Goal: Task Accomplishment & Management: Use online tool/utility

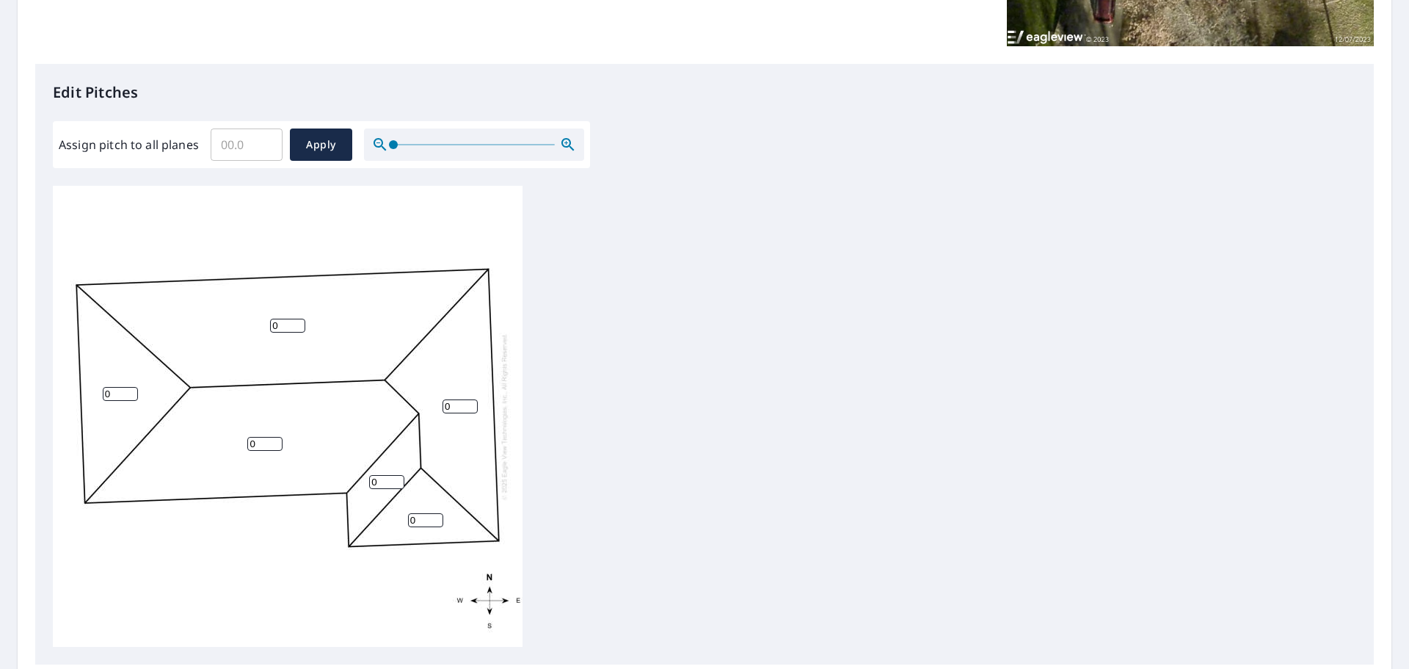
scroll to position [15, 0]
click at [250, 150] on input "Assign pitch to all planes" at bounding box center [247, 144] width 72 height 41
type input "5"
click at [324, 140] on span "Apply" at bounding box center [321, 145] width 39 height 18
type input "5"
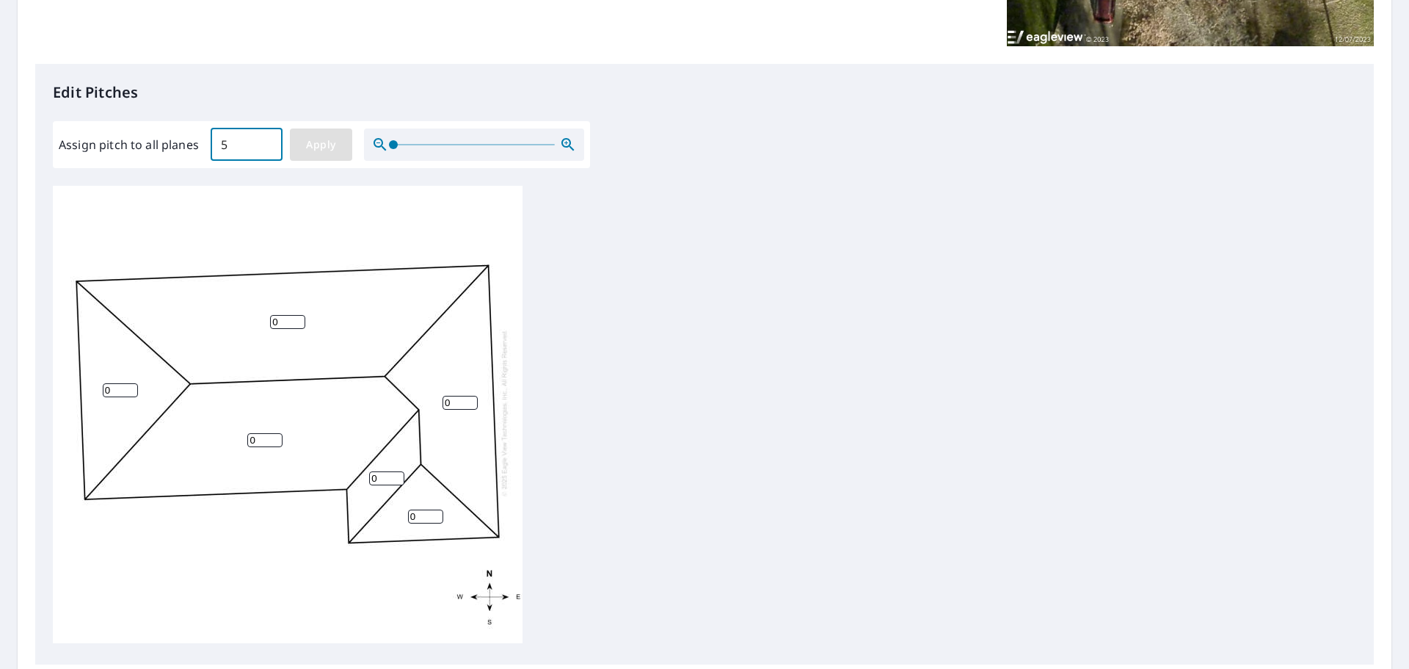
type input "5"
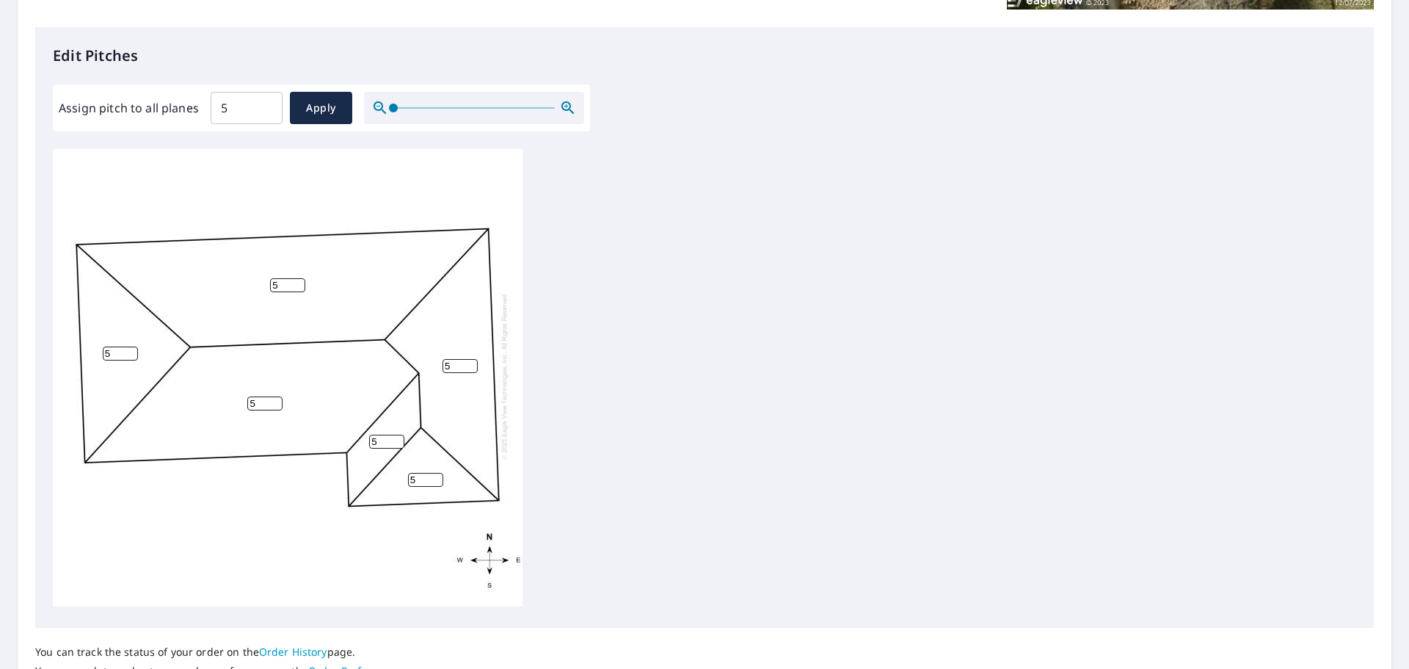
scroll to position [492, 0]
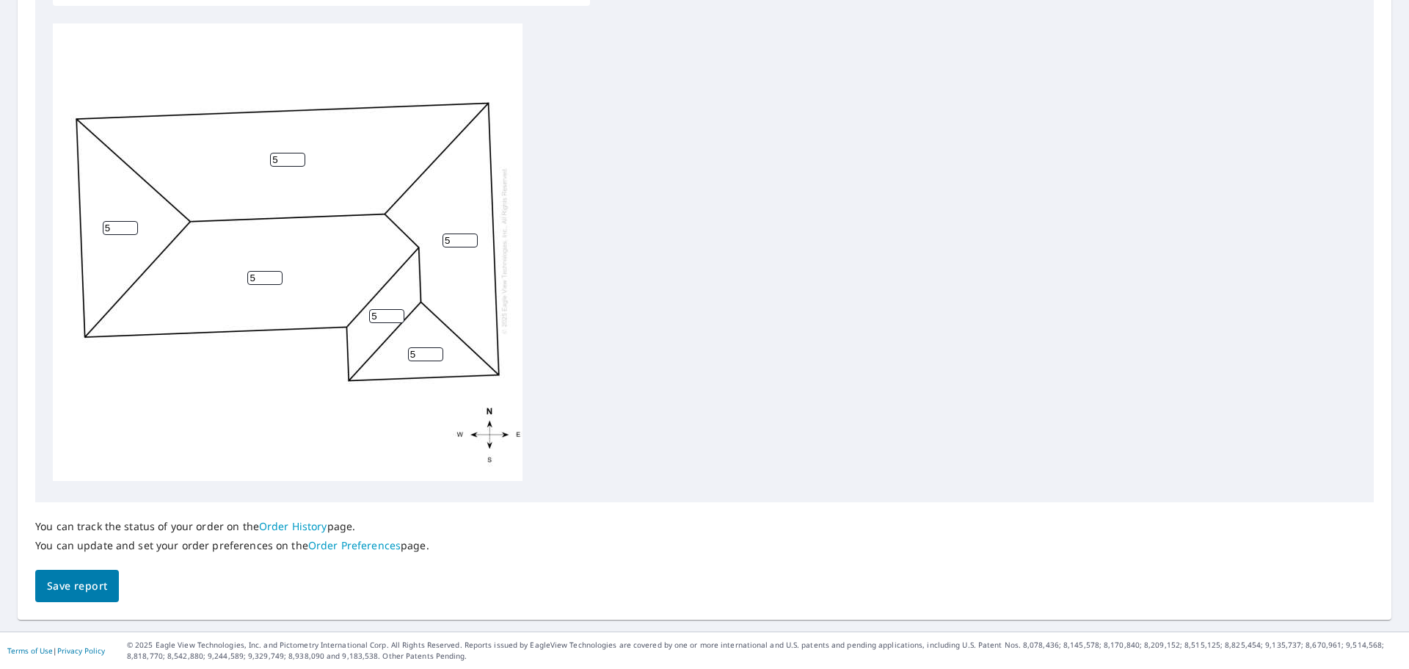
click at [78, 587] on span "Save report" at bounding box center [77, 586] width 60 height 18
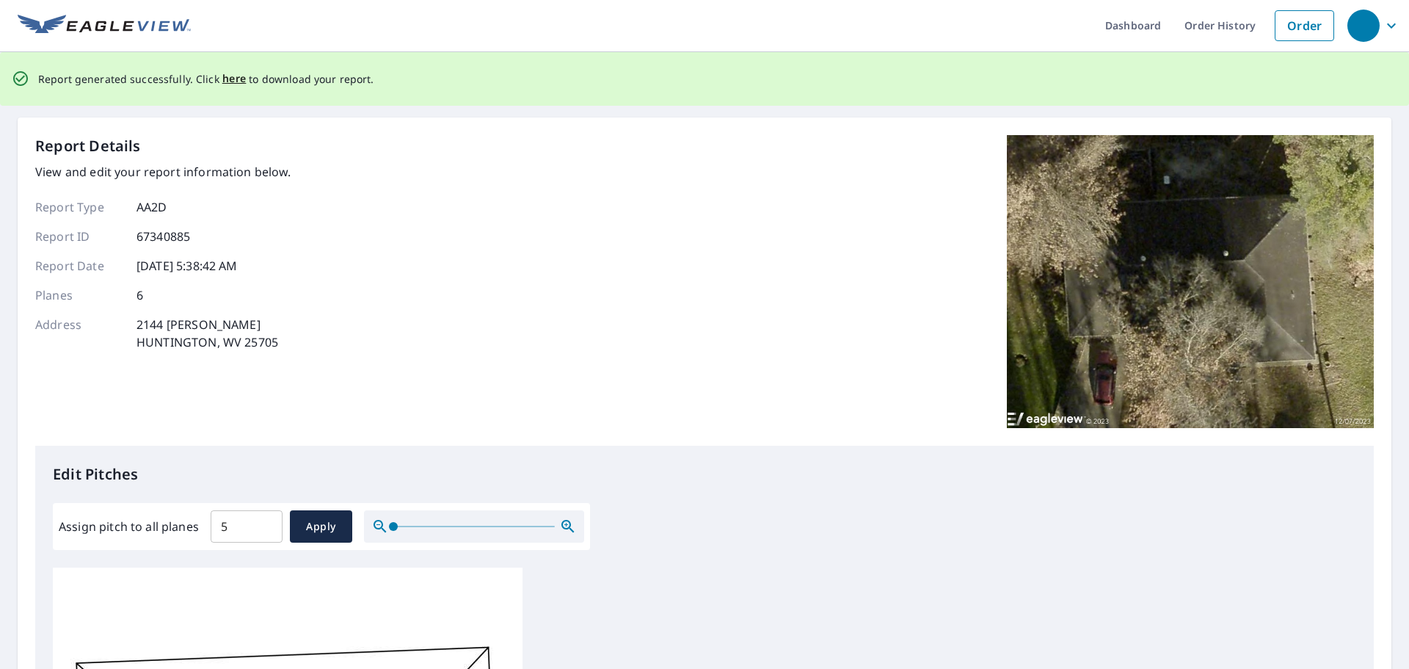
scroll to position [0, 0]
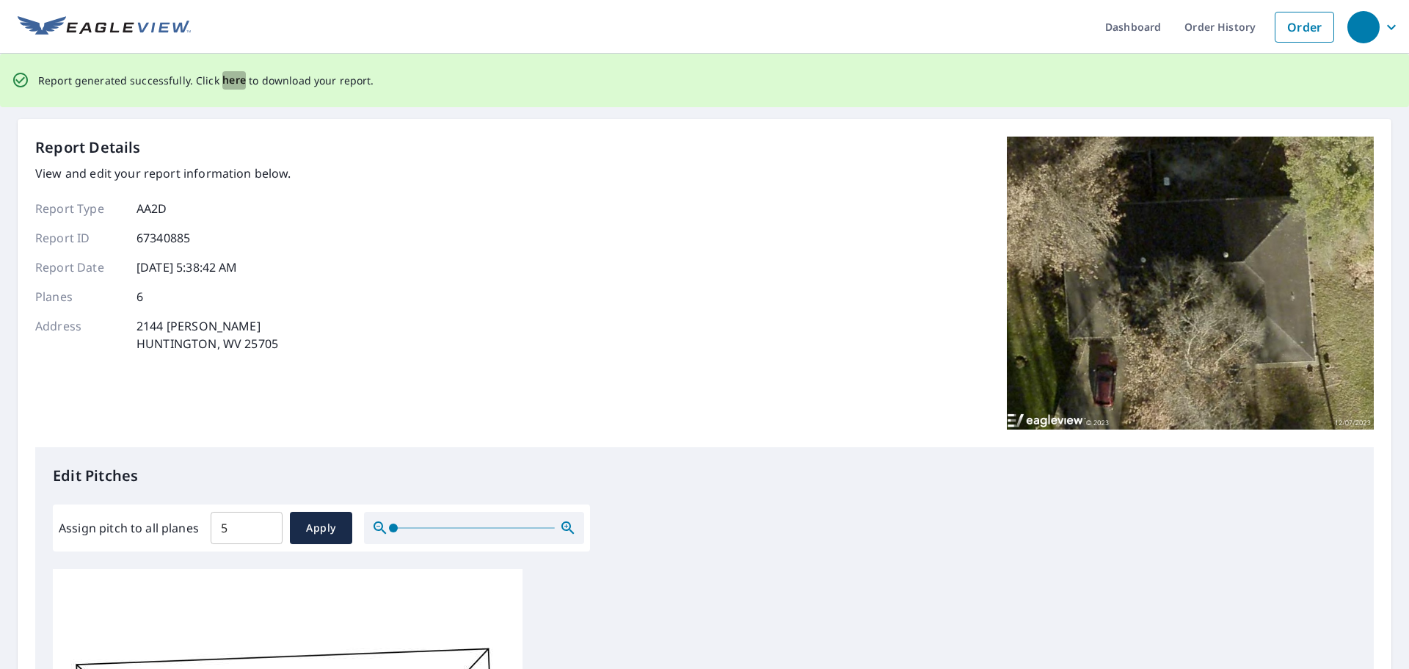
click at [233, 84] on span "here" at bounding box center [234, 80] width 24 height 18
